Goal: Task Accomplishment & Management: Manage account settings

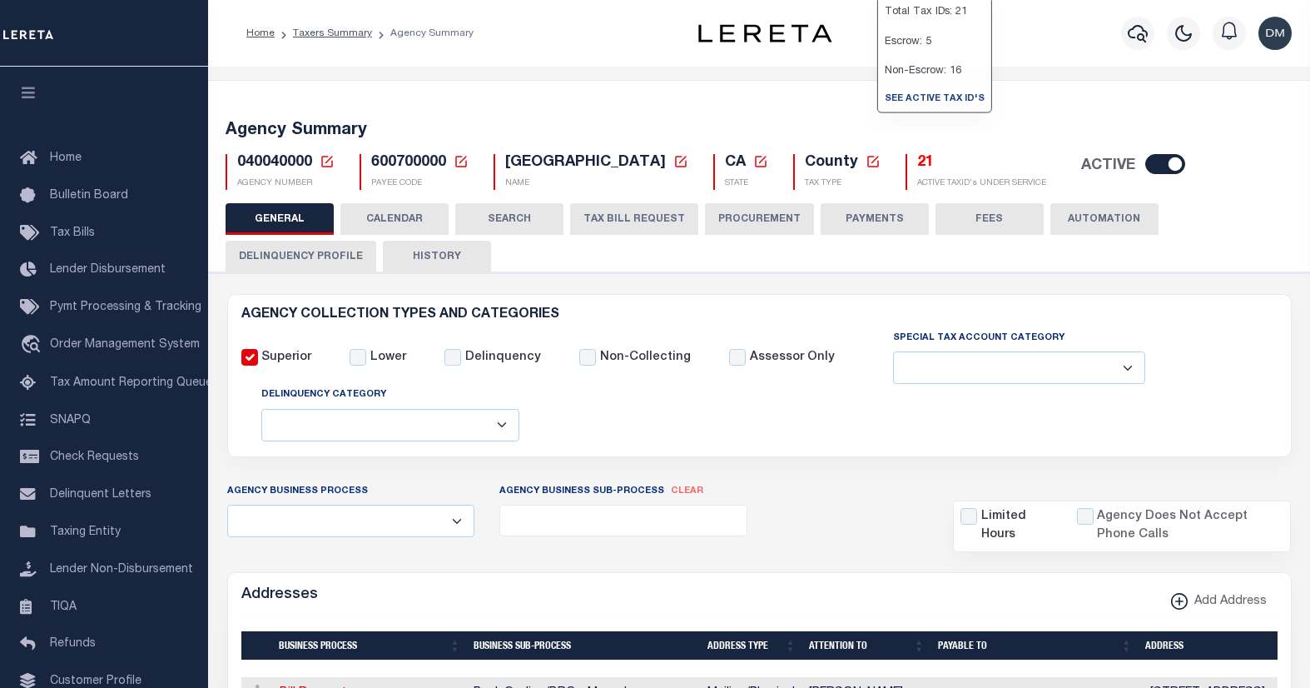
select select
click at [325, 162] on icon at bounding box center [327, 162] width 12 height 12
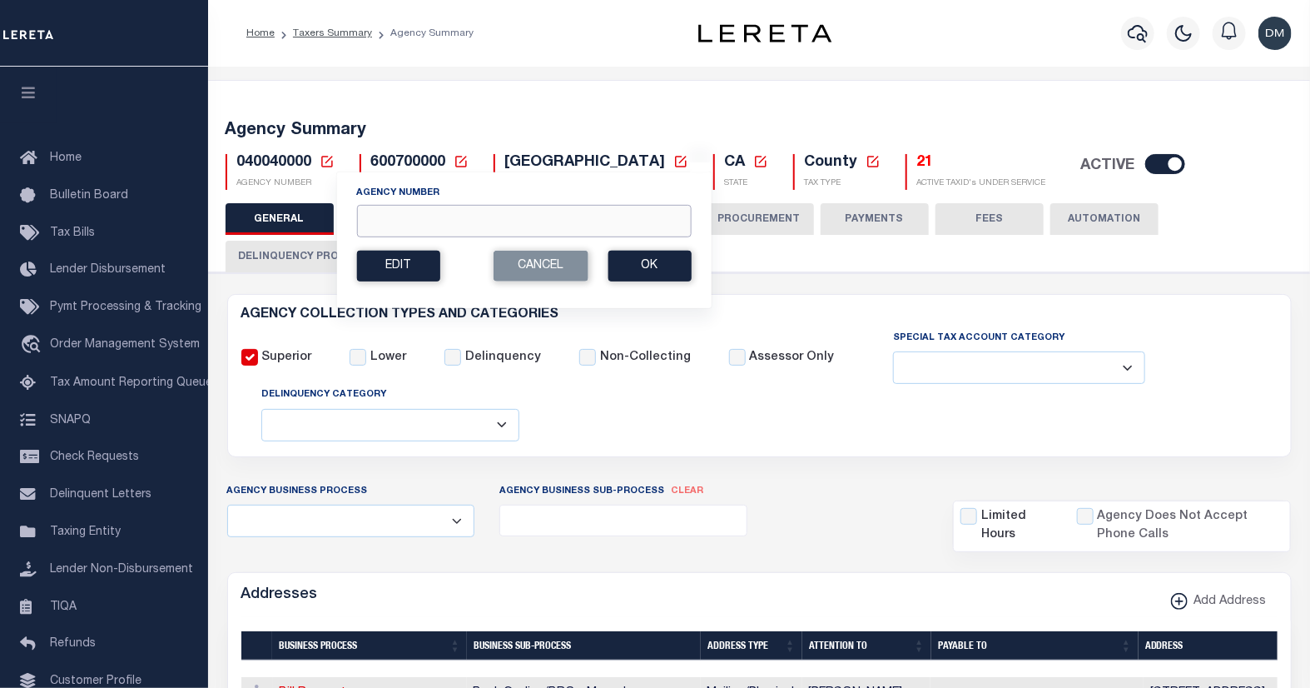
click at [498, 226] on input "Agency Number" at bounding box center [523, 221] width 335 height 32
type input "421580000"
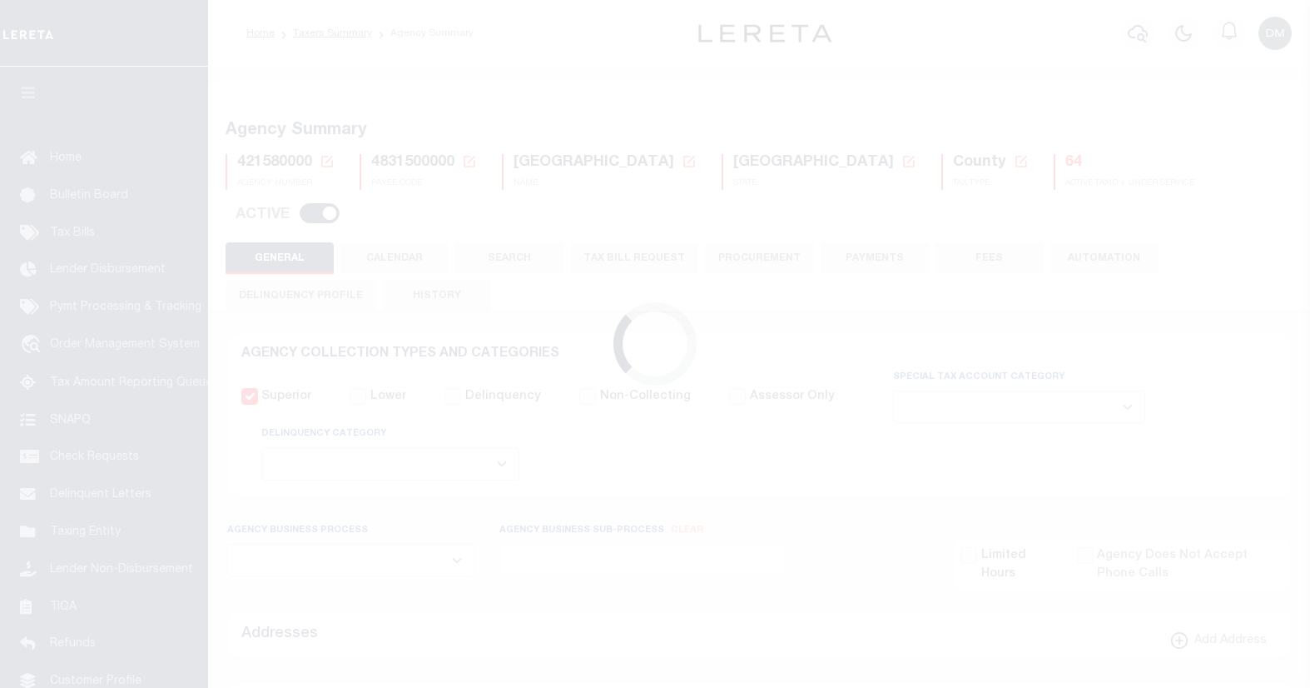
select select
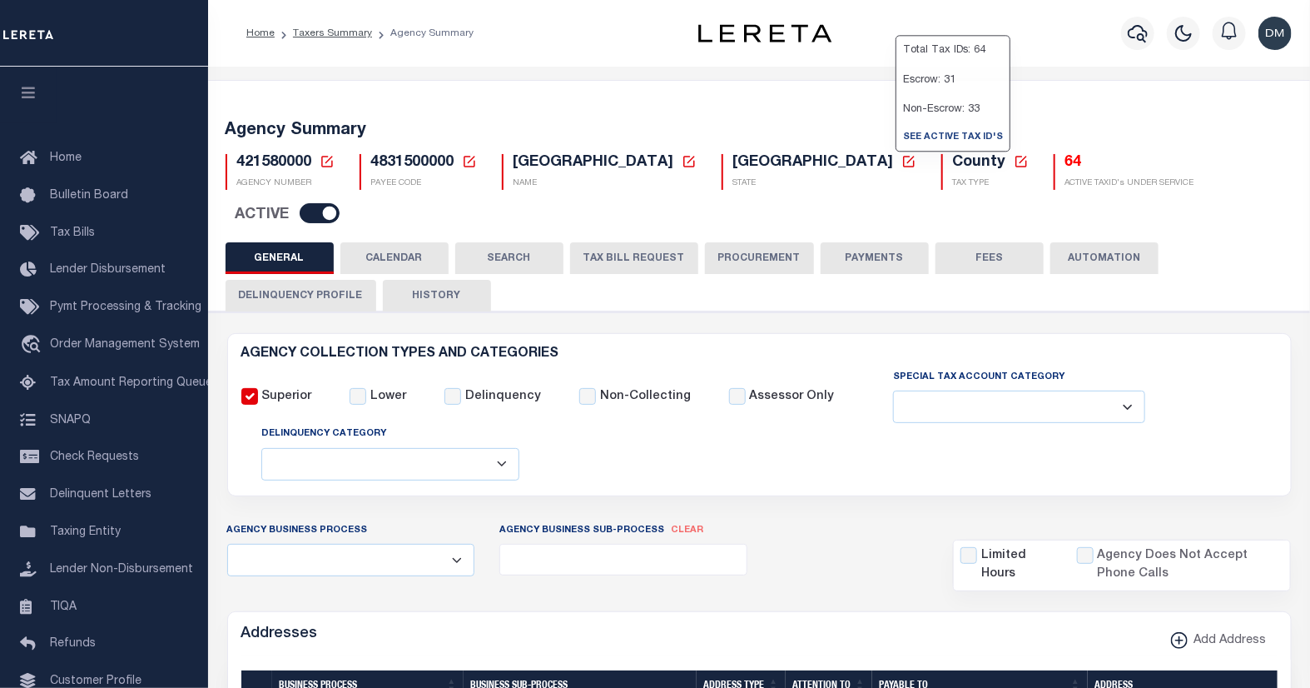
click at [1065, 164] on h5 "64" at bounding box center [1129, 163] width 129 height 18
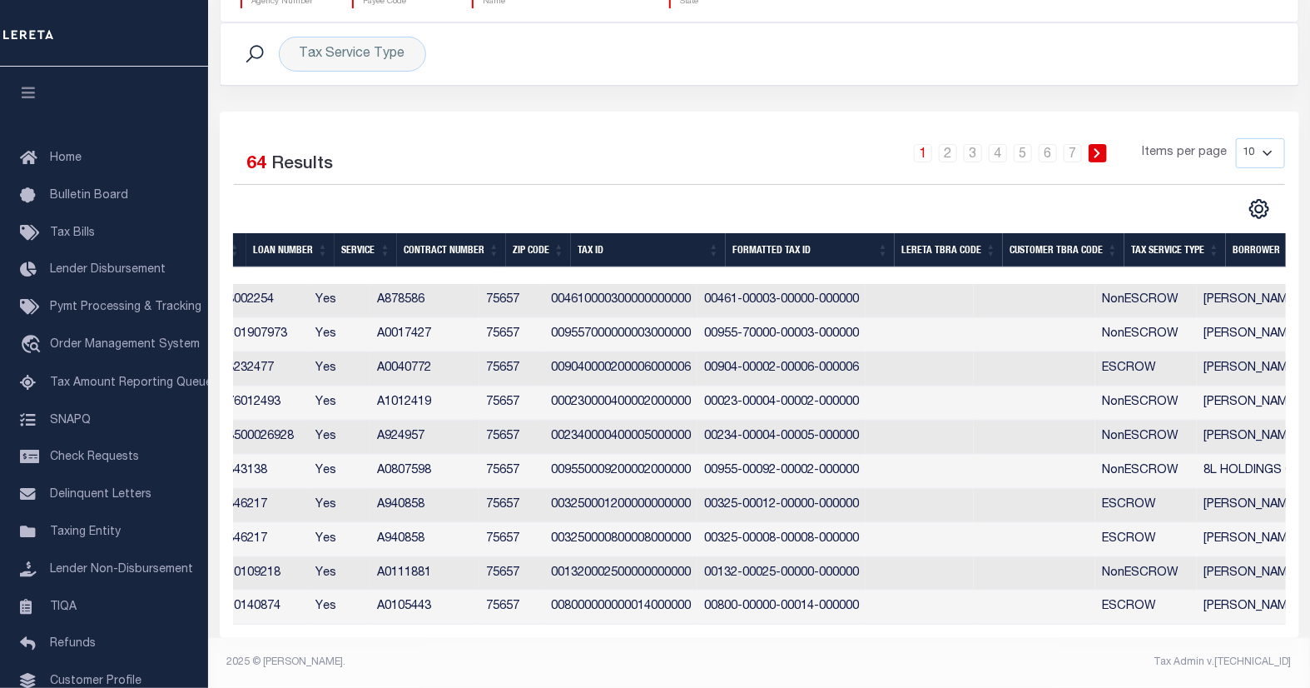
scroll to position [0, 491]
